Goal: Contribute content: Add original content to the website for others to see

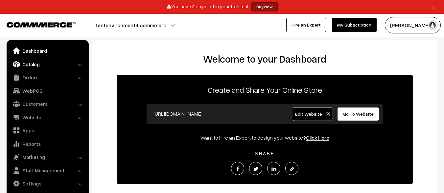
click at [47, 64] on link "Catalog" at bounding box center [47, 64] width 78 height 12
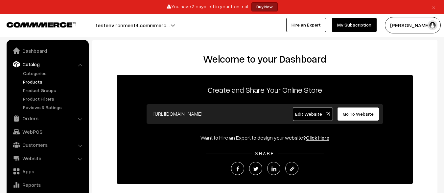
click at [54, 82] on link "Products" at bounding box center [53, 81] width 65 height 7
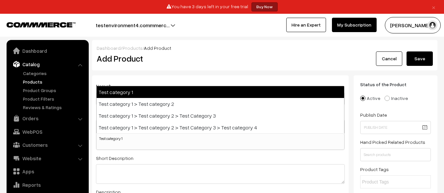
select select
type input "Test category 1"
select select "1"
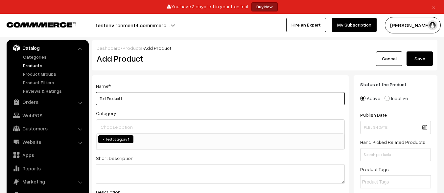
type input "Test Product 1"
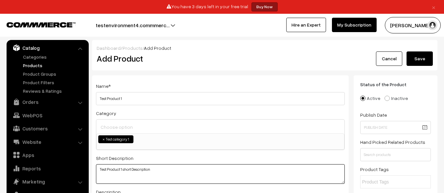
type textarea "Test Product 1 short Description"
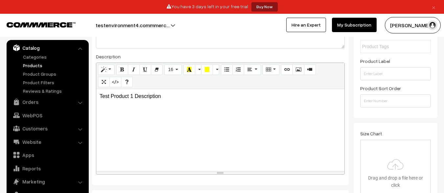
scroll to position [205, 0]
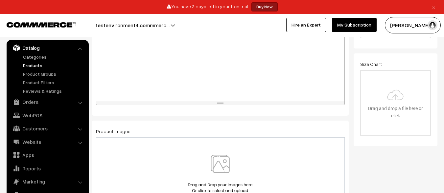
click at [220, 174] on img at bounding box center [220, 174] width 68 height 38
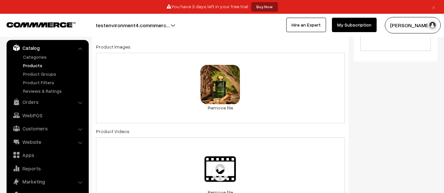
scroll to position [440, 0]
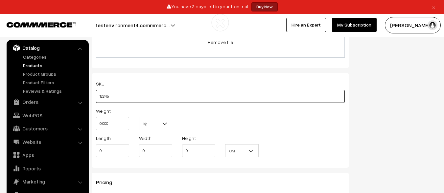
type input "12345"
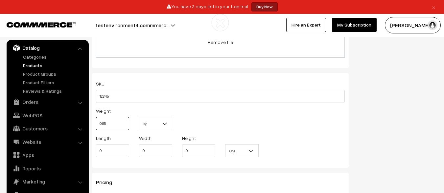
type input "0.85"
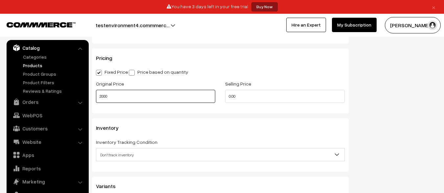
type input "2000"
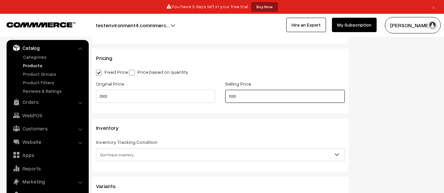
type input "1000"
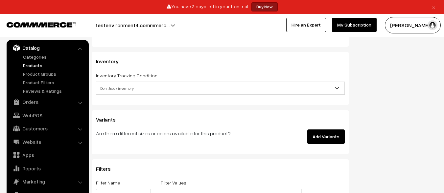
scroll to position [640, 0]
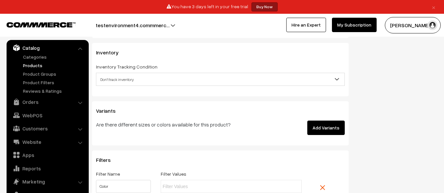
type input "Color"
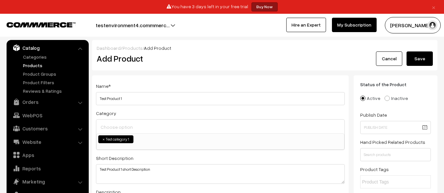
type input "Red"
click at [419, 59] on button "Save" at bounding box center [419, 59] width 26 height 14
